Goal: Task Accomplishment & Management: Manage account settings

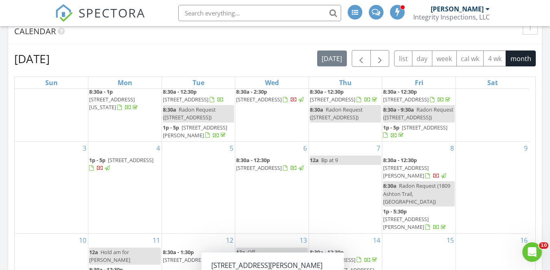
scroll to position [14, 0]
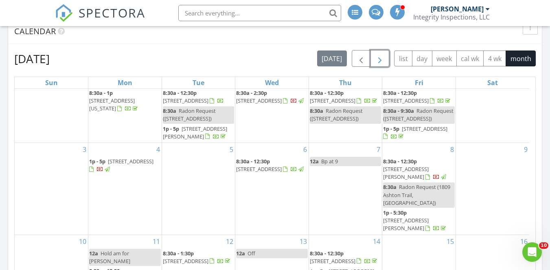
click at [380, 59] on span "button" at bounding box center [380, 59] width 10 height 10
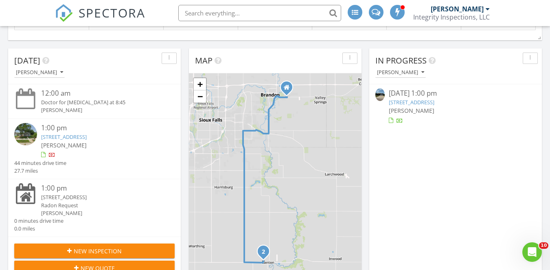
scroll to position [481, 0]
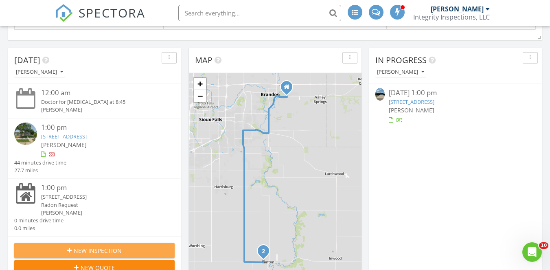
click at [101, 250] on span "New Inspection" at bounding box center [98, 250] width 48 height 9
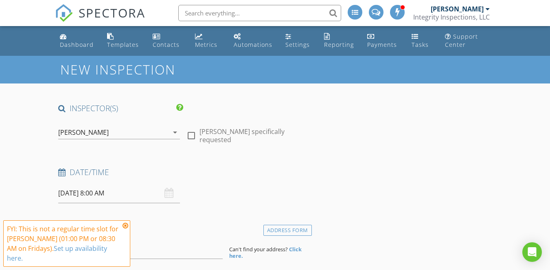
click at [126, 223] on icon at bounding box center [126, 225] width 6 height 7
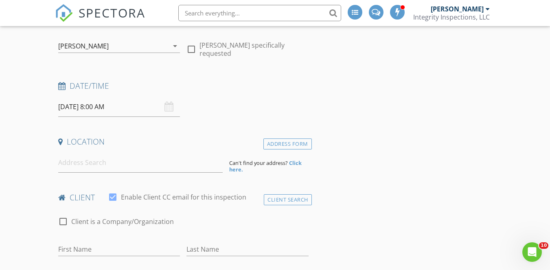
scroll to position [109, 0]
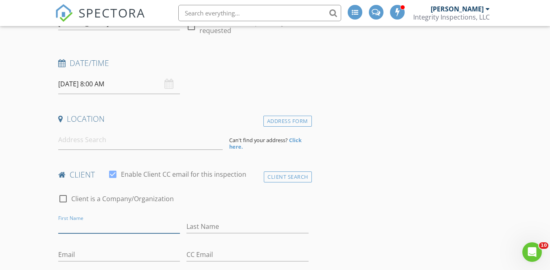
click at [134, 225] on input "First Name" at bounding box center [119, 226] width 122 height 13
type input "Nattalie"
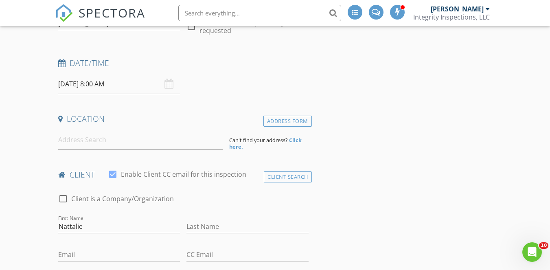
click at [131, 88] on input "08/29/2025 8:00 AM" at bounding box center [119, 84] width 122 height 20
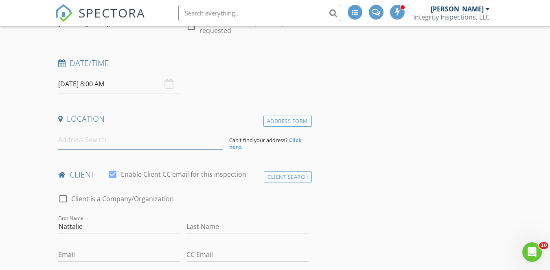
click at [78, 141] on input at bounding box center [140, 140] width 165 height 20
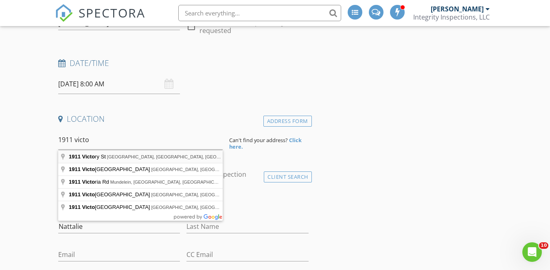
type input "1911 Victory St, Brookings, SD, USA"
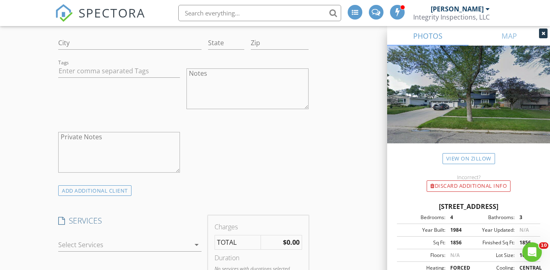
scroll to position [659, 0]
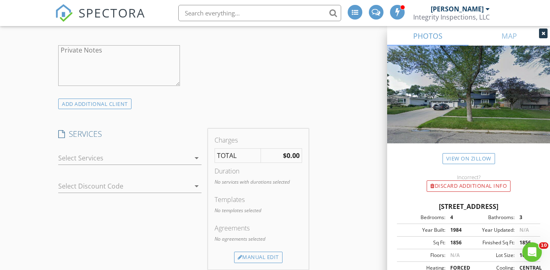
click at [157, 165] on div at bounding box center [124, 158] width 132 height 13
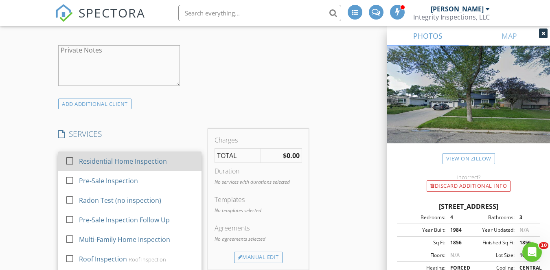
click at [121, 166] on div "Residential Home Inspection" at bounding box center [123, 161] width 88 height 10
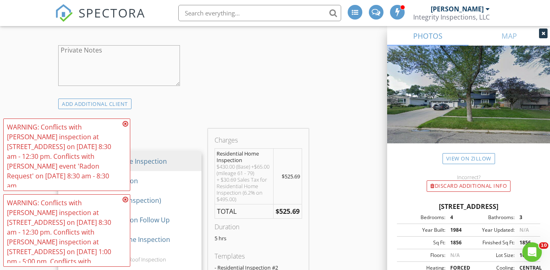
click at [327, 187] on div "INSPECTOR(S) check_box Brandon Masyga PRIMARY Brandon Masyga arrow_drop_down ch…" at bounding box center [275, 250] width 440 height 1612
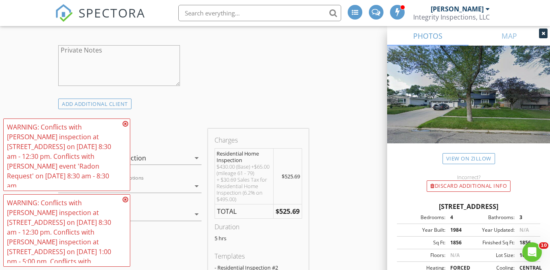
click at [125, 127] on icon at bounding box center [126, 124] width 6 height 7
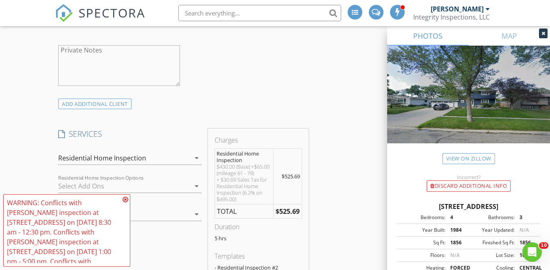
click at [126, 199] on icon at bounding box center [126, 199] width 6 height 7
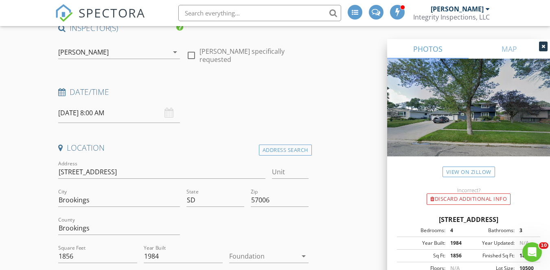
scroll to position [16, 0]
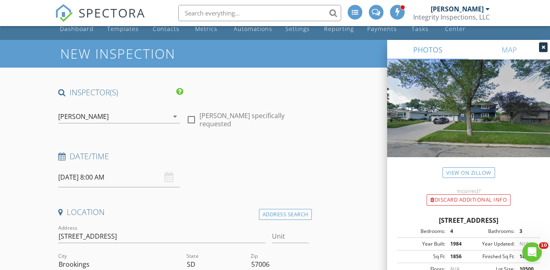
click at [153, 175] on input "08/29/2025 8:00 AM" at bounding box center [119, 177] width 122 height 20
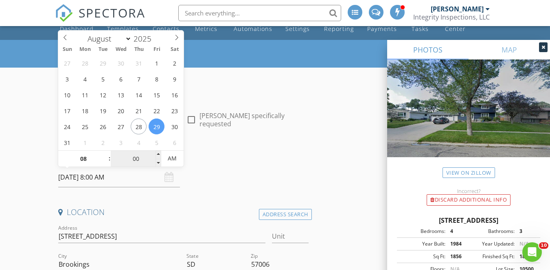
click at [130, 156] on input "00" at bounding box center [136, 159] width 50 height 16
click at [86, 158] on input "08" at bounding box center [83, 159] width 50 height 16
type input "9"
type input "08/29/2025 9:00 AM"
click at [243, 154] on h4 "Date/Time" at bounding box center [183, 156] width 250 height 11
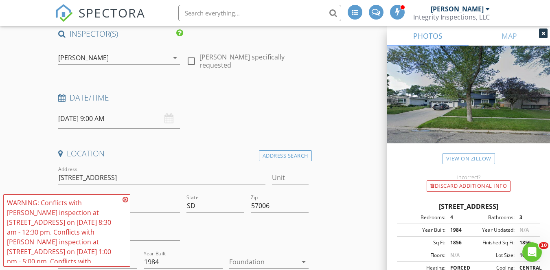
scroll to position [75, 0]
click at [126, 200] on icon at bounding box center [126, 199] width 6 height 7
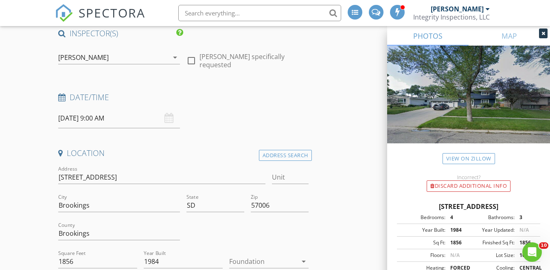
click at [542, 32] on icon at bounding box center [544, 33] width 4 height 5
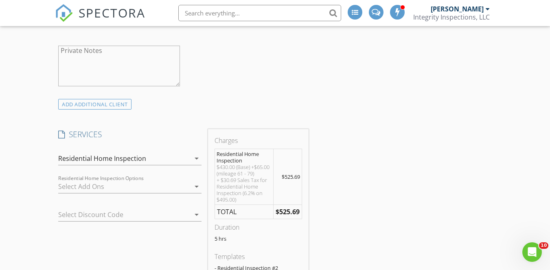
scroll to position [658, 0]
click at [149, 193] on div at bounding box center [124, 186] width 132 height 13
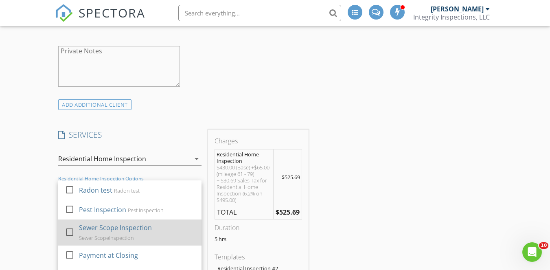
click at [131, 233] on div "Sewer Scope Inspection" at bounding box center [115, 228] width 73 height 10
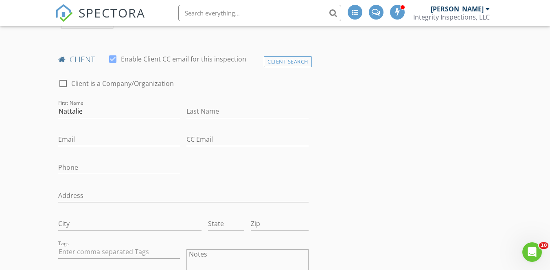
scroll to position [393, 0]
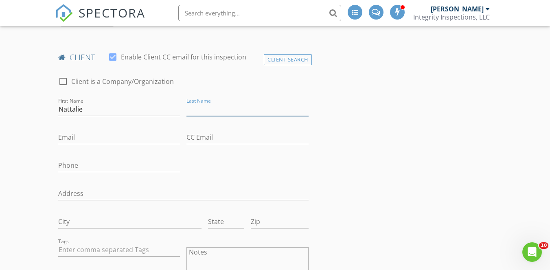
click at [195, 112] on input "Last Name" at bounding box center [248, 109] width 122 height 13
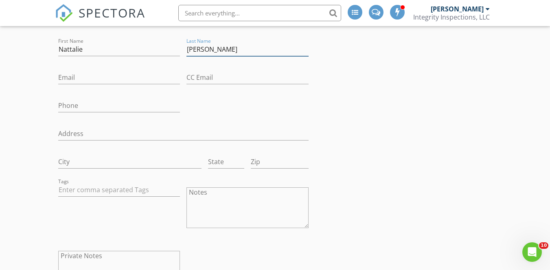
scroll to position [453, 0]
type input "Brandsrud"
click at [95, 83] on input "Email" at bounding box center [119, 76] width 122 height 13
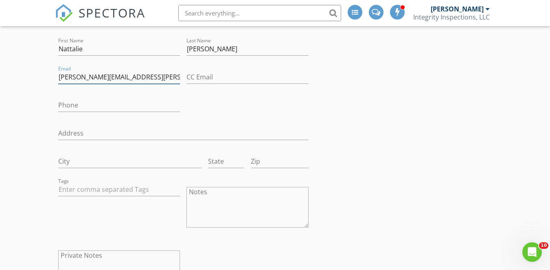
type input "[PERSON_NAME][EMAIL_ADDRESS][PERSON_NAME][DOMAIN_NAME]"
click at [72, 56] on input "Nattalie" at bounding box center [119, 48] width 122 height 13
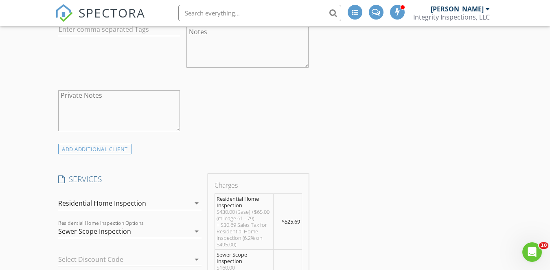
scroll to position [614, 0]
type input "[PERSON_NAME]"
click at [119, 153] on div "ADD ADDITIONAL client" at bounding box center [94, 148] width 73 height 11
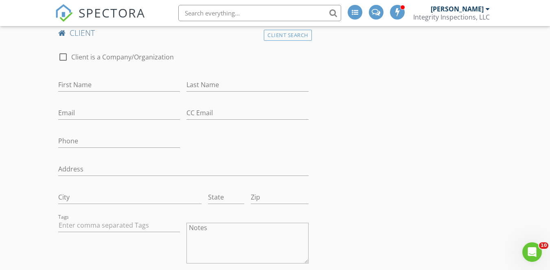
scroll to position [748, 0]
click at [83, 90] on input "First Name" at bounding box center [119, 85] width 122 height 13
click at [65, 87] on input "First Name" at bounding box center [119, 85] width 122 height 13
type input "[PERSON_NAME]"
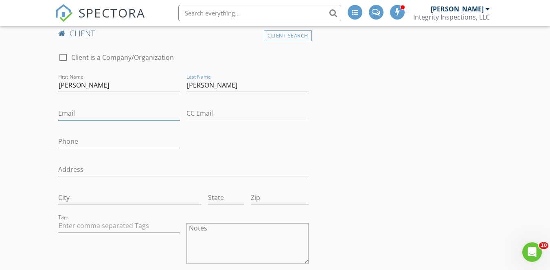
click at [76, 119] on input "Email" at bounding box center [119, 113] width 122 height 13
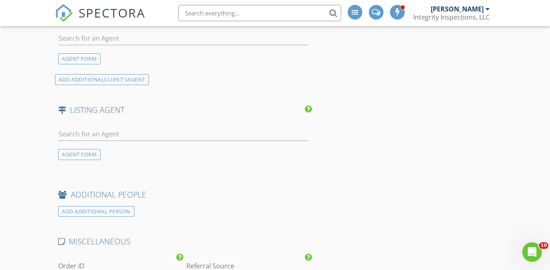
scroll to position [1538, 0]
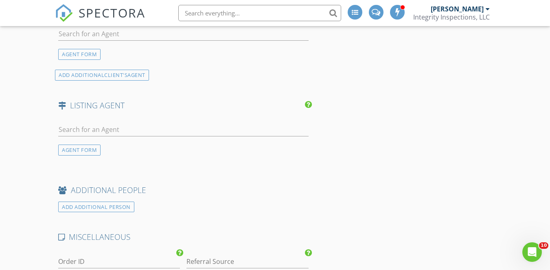
type input "[EMAIL_ADDRESS][DOMAIN_NAME]"
click at [127, 41] on input "text" at bounding box center [183, 33] width 250 height 13
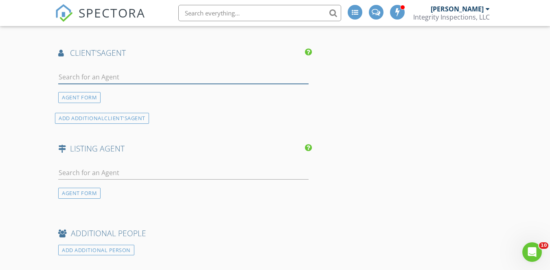
scroll to position [1494, 0]
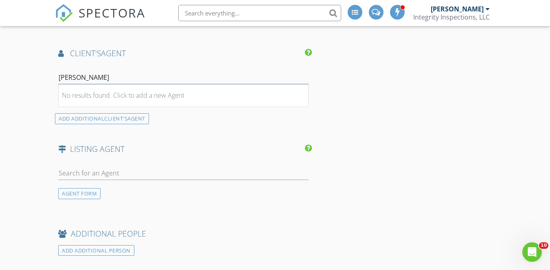
type input "seth"
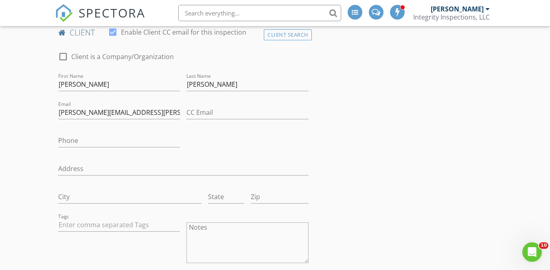
scroll to position [424, 0]
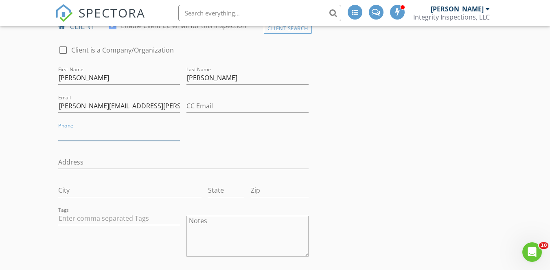
click at [133, 141] on input "Phone" at bounding box center [119, 133] width 122 height 13
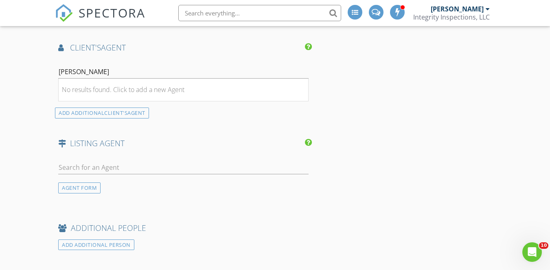
scroll to position [1500, 0]
type input "[PHONE_NUMBER]"
click at [142, 94] on div "No results found. Click to add a new Agent" at bounding box center [123, 89] width 123 height 10
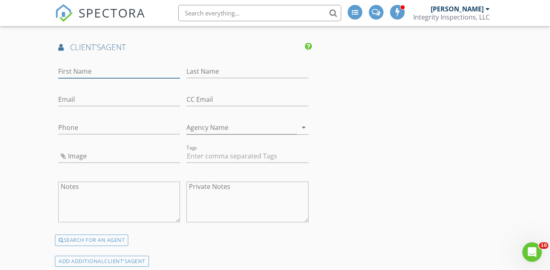
click at [114, 78] on input "First Name" at bounding box center [119, 71] width 122 height 13
type input "[PERSON_NAME]"
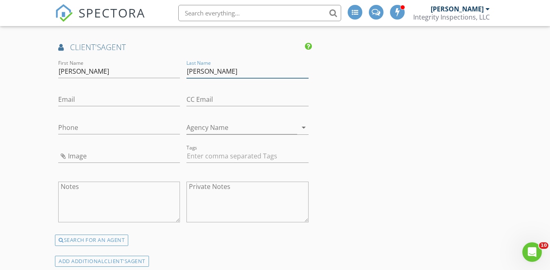
type input "[PERSON_NAME]"
click at [206, 134] on input "Agency Name" at bounding box center [242, 127] width 110 height 13
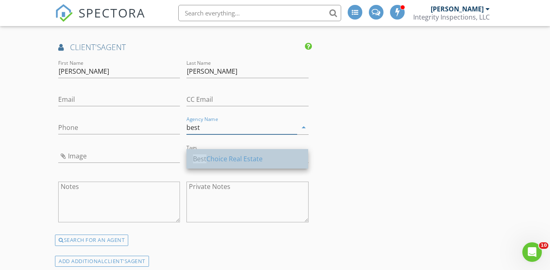
click at [224, 161] on div "Best Choice Real Estate" at bounding box center [247, 159] width 109 height 10
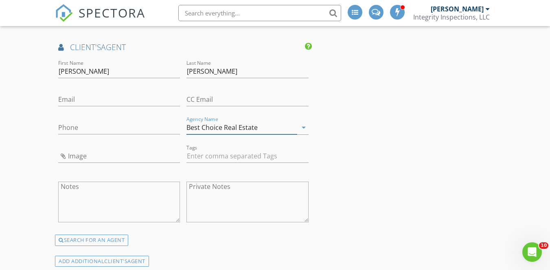
type input "Best Choice Real Estate"
click at [75, 106] on input "Email" at bounding box center [119, 99] width 122 height 13
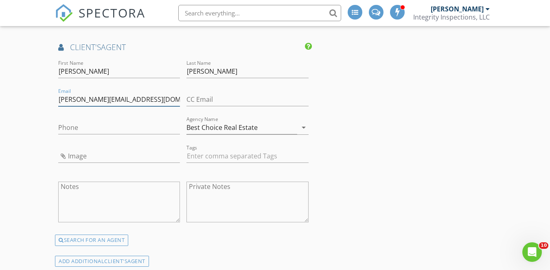
type input "seth@brookingshomes.com"
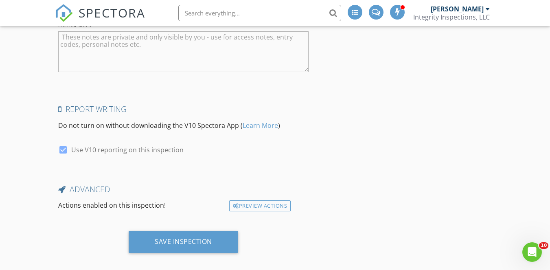
scroll to position [2020, 0]
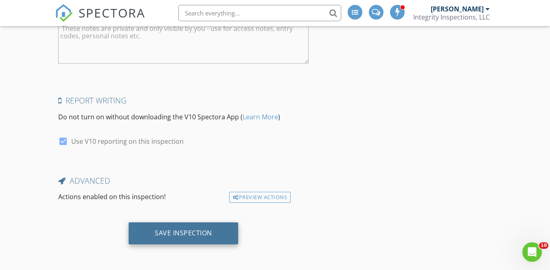
type input "605-214-4521"
click at [174, 235] on div "Save Inspection" at bounding box center [183, 233] width 57 height 8
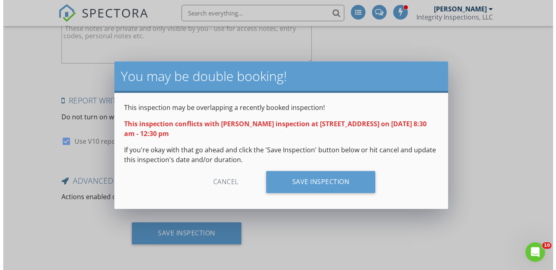
scroll to position [2007, 0]
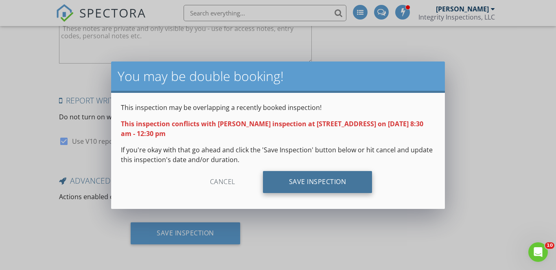
click at [297, 180] on div "Save Inspection" at bounding box center [318, 182] width 110 height 22
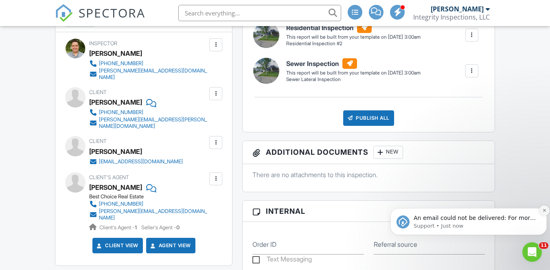
click at [545, 212] on icon "Dismiss notification" at bounding box center [544, 210] width 4 height 4
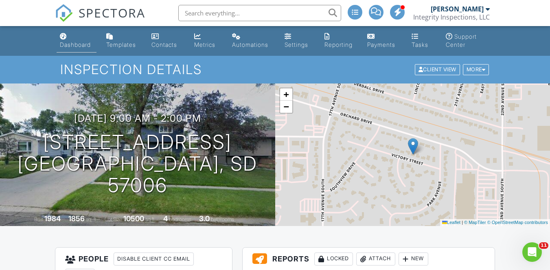
click at [80, 45] on div "Dashboard" at bounding box center [75, 44] width 31 height 7
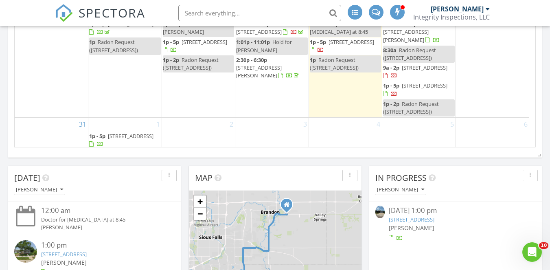
scroll to position [156, 0]
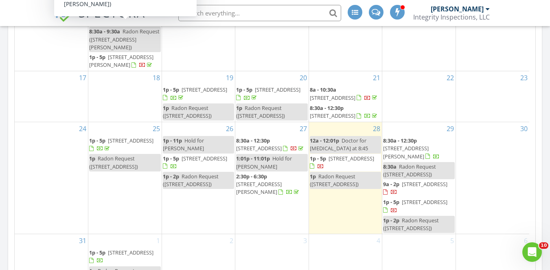
scroll to position [98, 0]
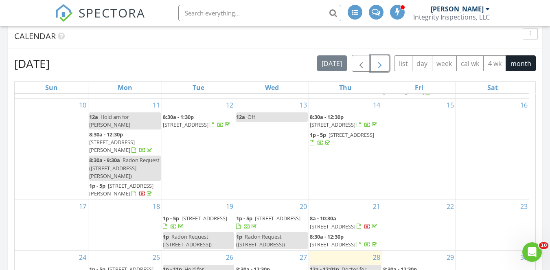
click at [379, 62] on span "button" at bounding box center [380, 64] width 10 height 10
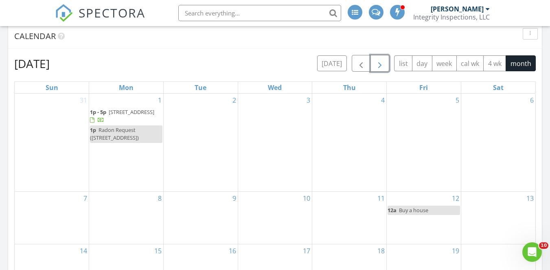
scroll to position [0, 0]
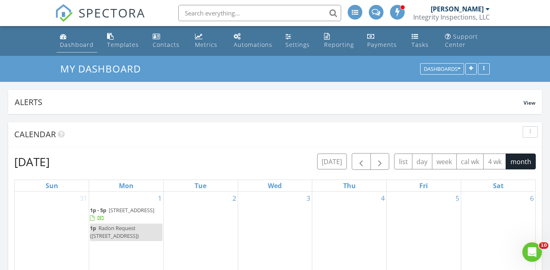
click at [72, 36] on link "Dashboard" at bounding box center [77, 40] width 41 height 23
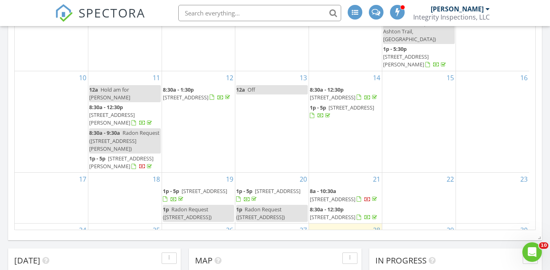
scroll to position [156, 0]
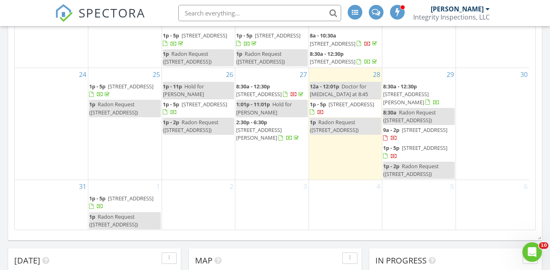
click at [198, 213] on div "2" at bounding box center [198, 205] width 73 height 50
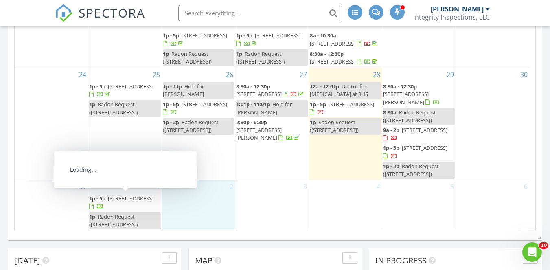
click at [81, 236] on div "[DATE] [DATE] list day week cal wk 4 wk month Sun Mon Tue Wed Thu Fri Sat 27 28…" at bounding box center [275, 51] width 534 height 370
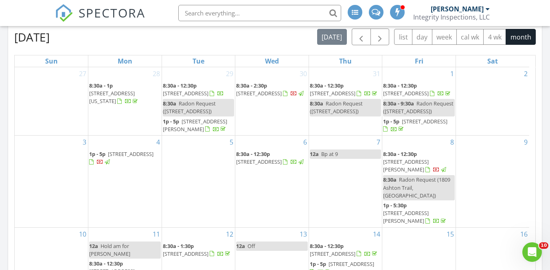
scroll to position [125, 0]
click at [278, 15] on input "text" at bounding box center [259, 13] width 163 height 16
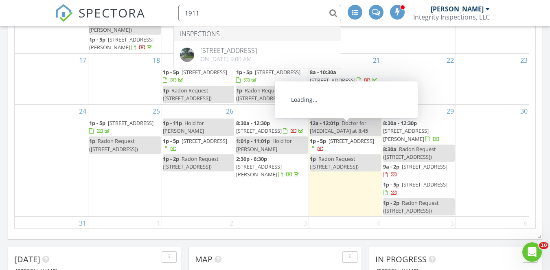
scroll to position [156, 0]
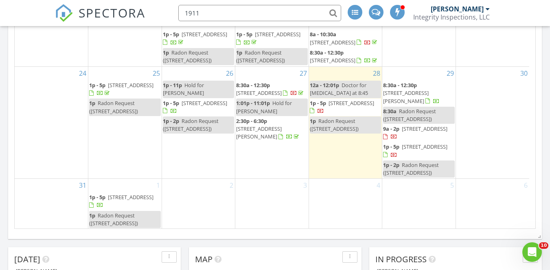
type input "1911"
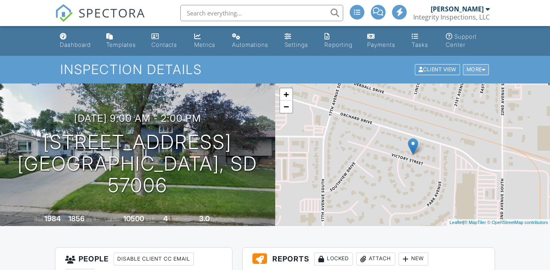
click at [475, 68] on div "More" at bounding box center [476, 69] width 26 height 11
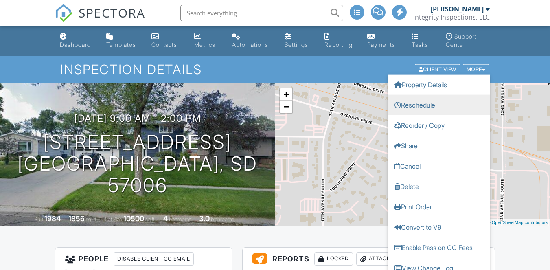
click at [413, 104] on link "Reschedule" at bounding box center [439, 105] width 102 height 20
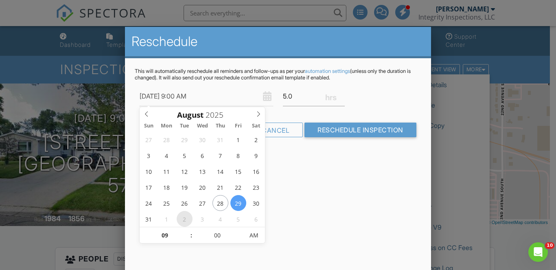
type input "09/02/2025 9:00 AM"
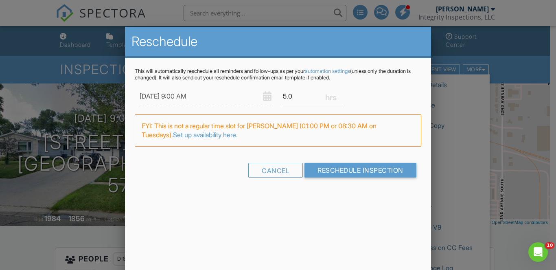
click at [322, 226] on div "Reschedule This will automatically reschedule all reminders and follow-ups as p…" at bounding box center [278, 169] width 306 height 285
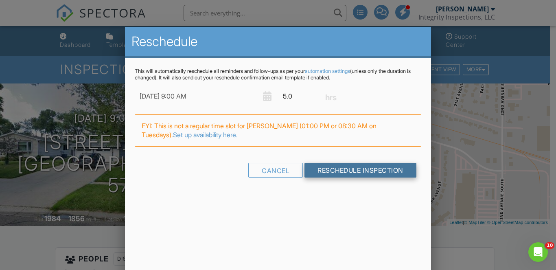
click at [350, 172] on input "Reschedule Inspection" at bounding box center [361, 170] width 112 height 15
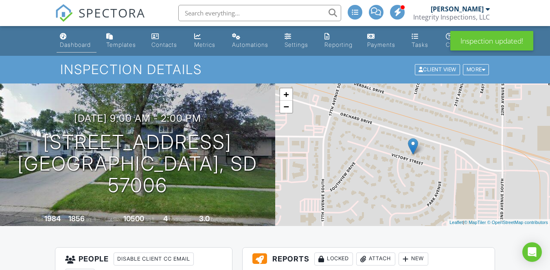
click at [66, 38] on div "Dashboard" at bounding box center [63, 36] width 7 height 7
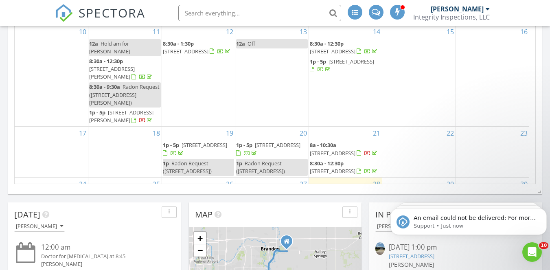
scroll to position [138, 0]
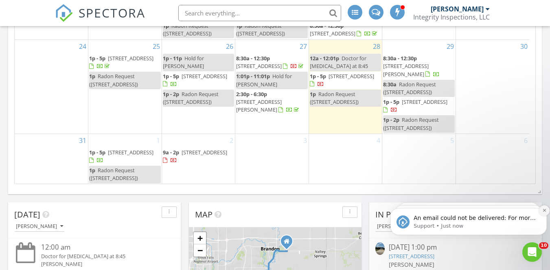
click at [546, 211] on icon "Dismiss notification" at bounding box center [544, 210] width 4 height 4
click at [546, 211] on icon "Dismiss notification" at bounding box center [545, 211] width 4 height 4
